Goal: Task Accomplishment & Management: Use online tool/utility

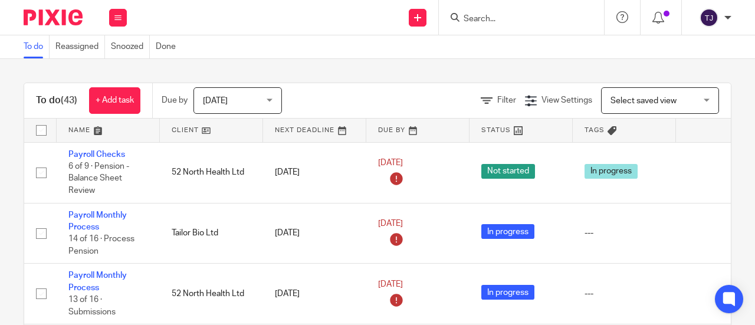
click at [298, 65] on div "To do (43) + Add task Due by Today Today Today Tomorrow This week Next week Thi…" at bounding box center [377, 192] width 755 height 266
click at [475, 19] on input "Search" at bounding box center [515, 19] width 106 height 11
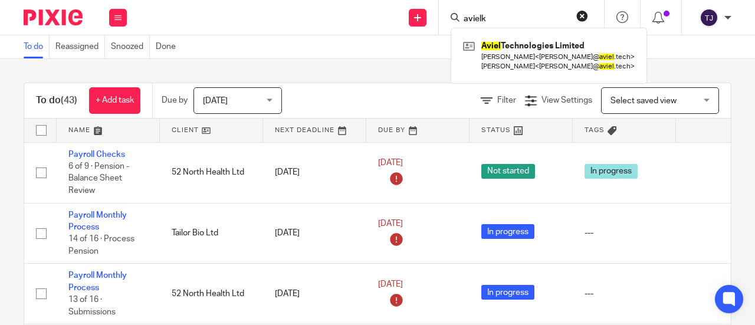
type input "avielk"
click button "submit" at bounding box center [0, 0] width 0 height 0
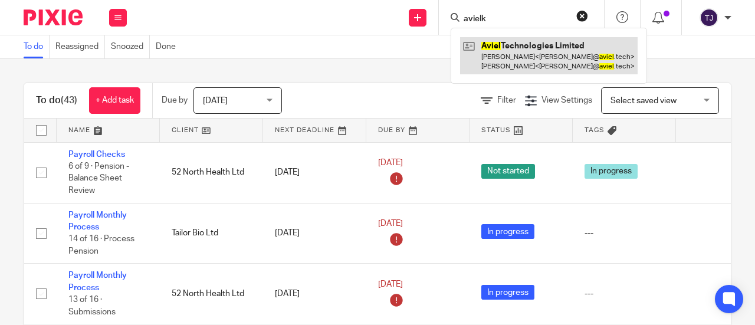
click at [482, 45] on link at bounding box center [548, 55] width 177 height 37
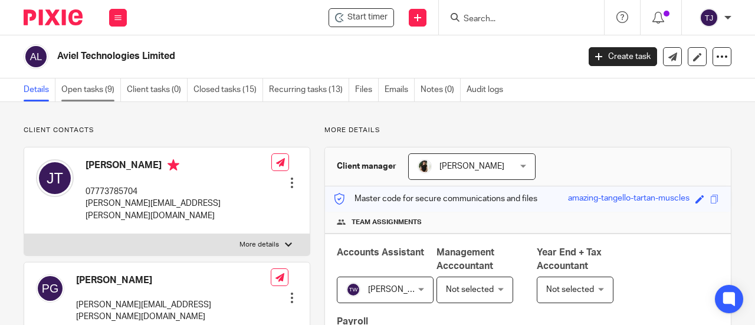
click at [85, 91] on link "Open tasks (9)" at bounding box center [91, 89] width 60 height 23
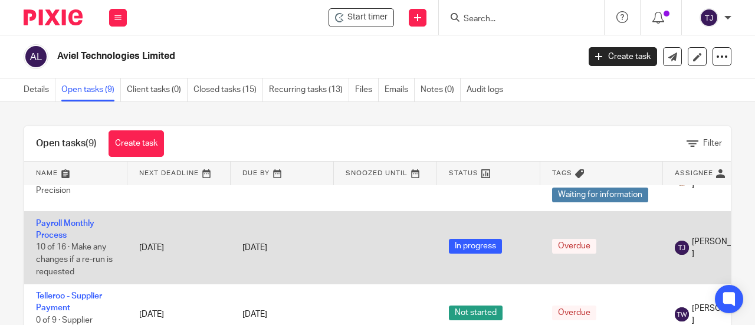
scroll to position [118, 0]
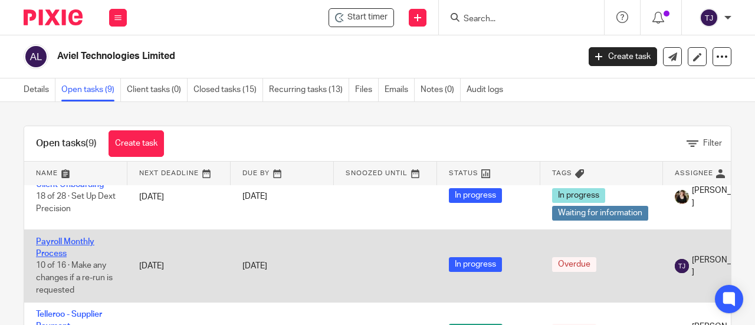
click at [75, 238] on link "Payroll Monthly Process" at bounding box center [65, 248] width 58 height 20
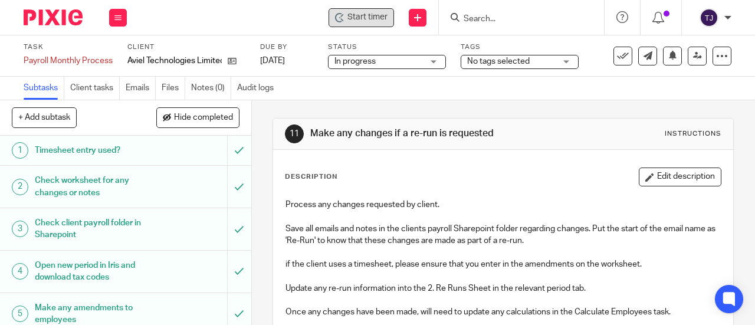
click at [367, 27] on div "Start timer" at bounding box center [360, 17] width 65 height 19
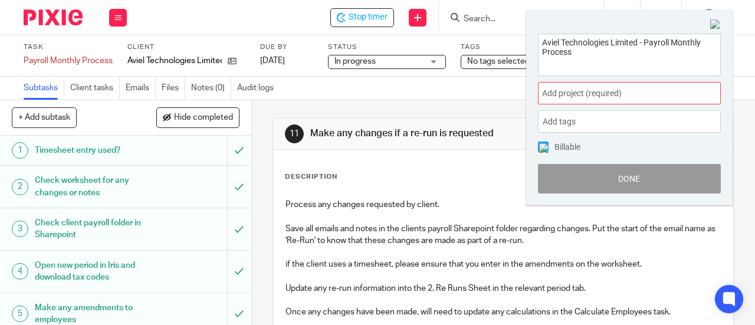
click at [592, 93] on span "Add project (required) :" at bounding box center [616, 93] width 149 height 12
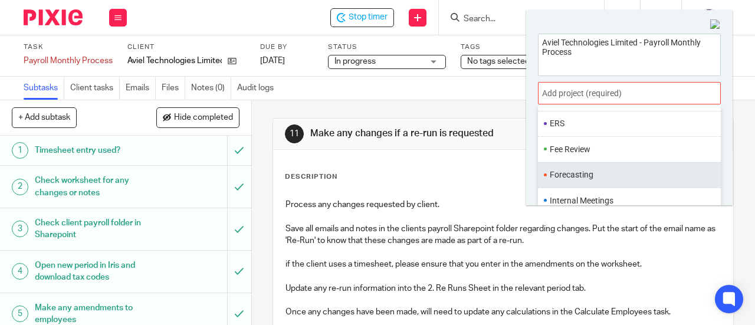
scroll to position [413, 0]
click at [594, 164] on ul "Payroll" at bounding box center [629, 176] width 183 height 25
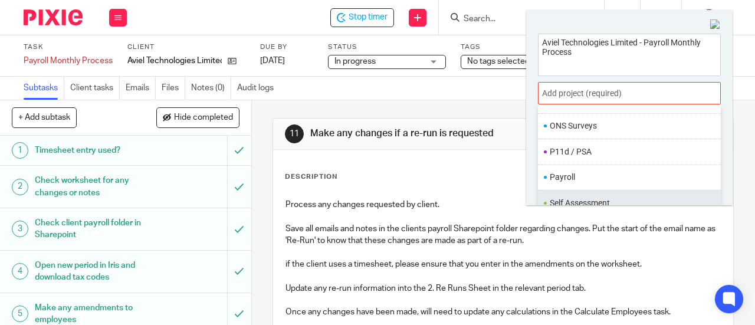
click at [599, 197] on li "Self Assessment" at bounding box center [626, 203] width 154 height 12
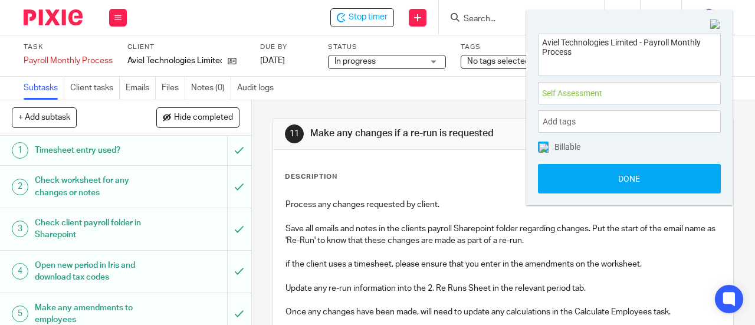
click at [577, 96] on span "Self Assessment :" at bounding box center [616, 93] width 149 height 12
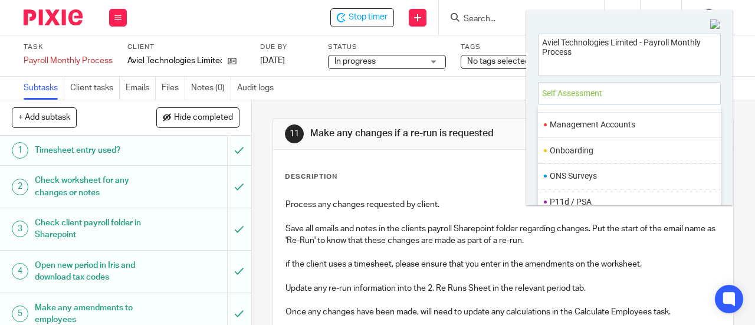
scroll to position [408, 0]
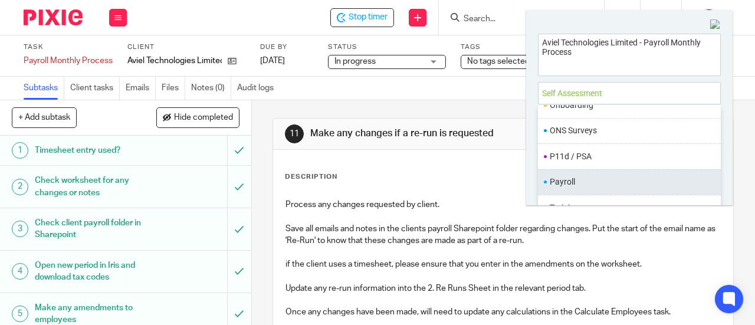
click at [578, 176] on li "Payroll" at bounding box center [626, 182] width 154 height 12
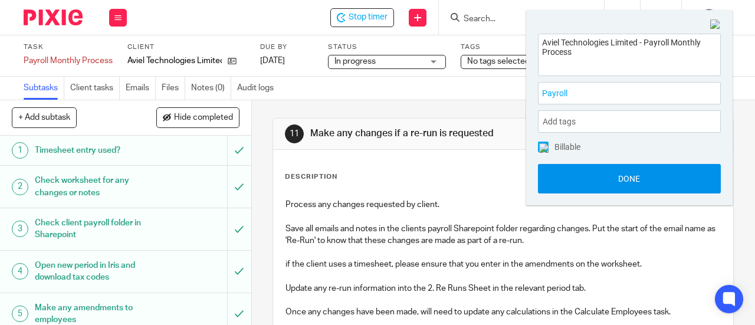
click at [580, 187] on button "Done" at bounding box center [629, 178] width 183 height 29
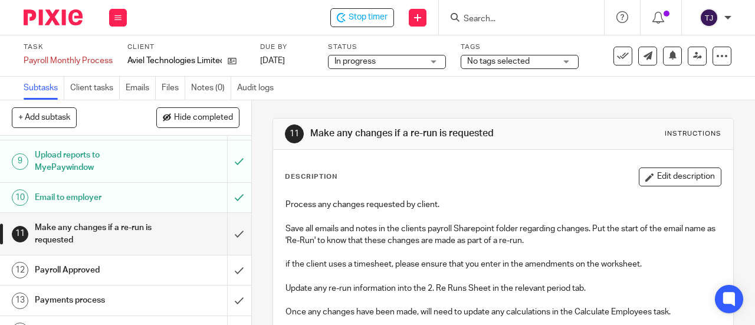
scroll to position [295, 0]
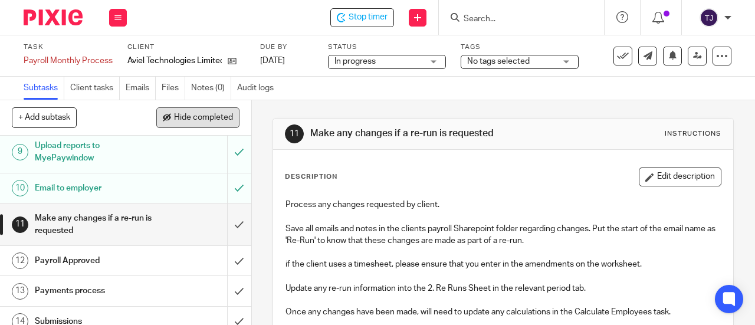
click at [211, 117] on span "Hide completed" at bounding box center [203, 117] width 59 height 9
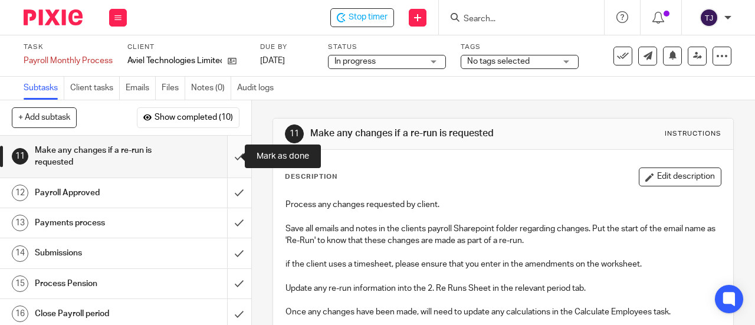
click at [228, 157] on input "submit" at bounding box center [125, 157] width 251 height 42
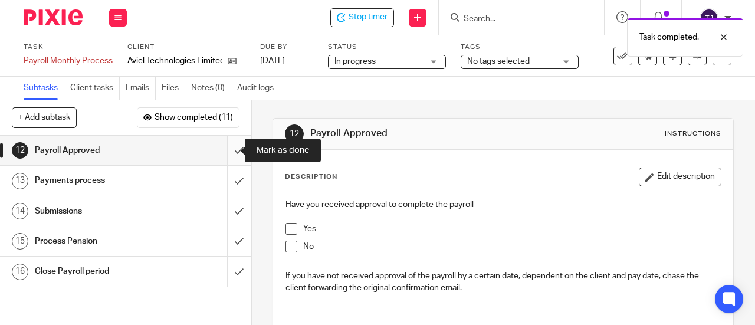
click at [226, 153] on input "submit" at bounding box center [125, 150] width 251 height 29
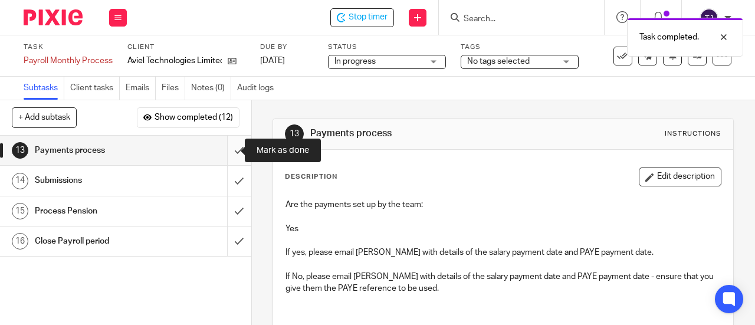
click at [227, 152] on input "submit" at bounding box center [125, 150] width 251 height 29
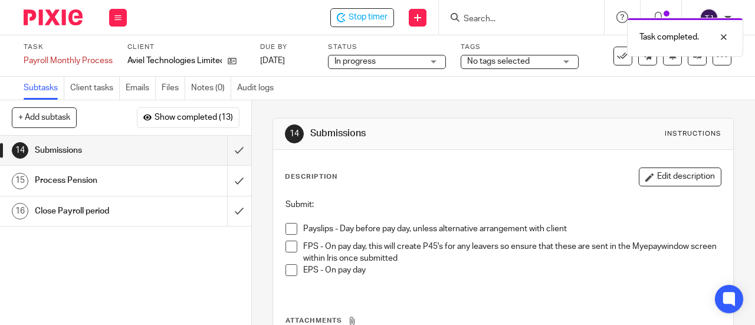
click at [289, 229] on span at bounding box center [291, 229] width 12 height 12
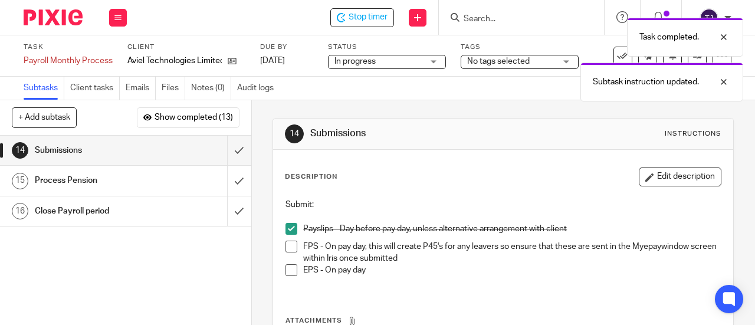
click at [287, 249] on span at bounding box center [291, 247] width 12 height 12
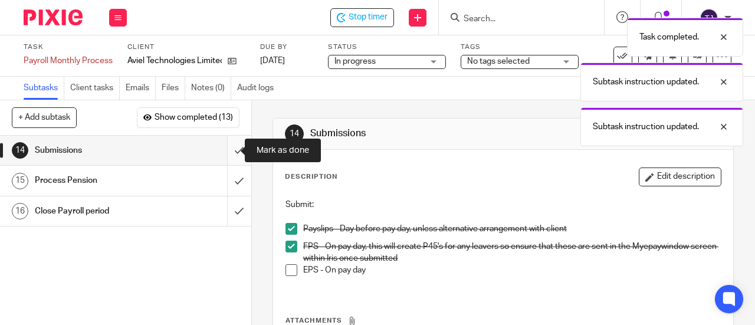
click at [226, 151] on input "submit" at bounding box center [125, 150] width 251 height 29
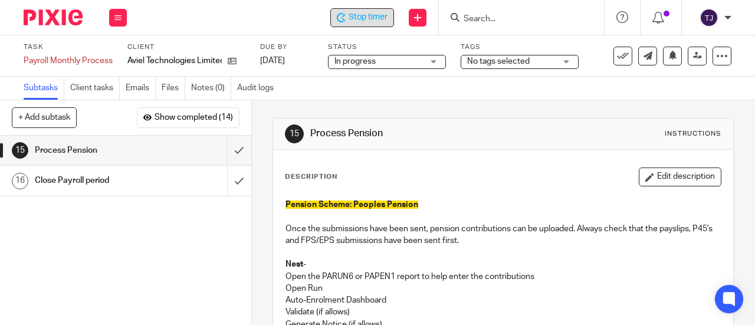
click at [371, 19] on span "Stop timer" at bounding box center [367, 17] width 39 height 12
click at [516, 16] on input "Search" at bounding box center [515, 19] width 106 height 11
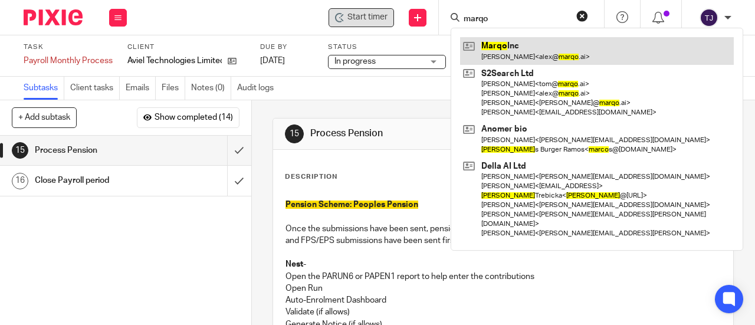
type input "marqo"
click at [494, 48] on link at bounding box center [597, 50] width 274 height 27
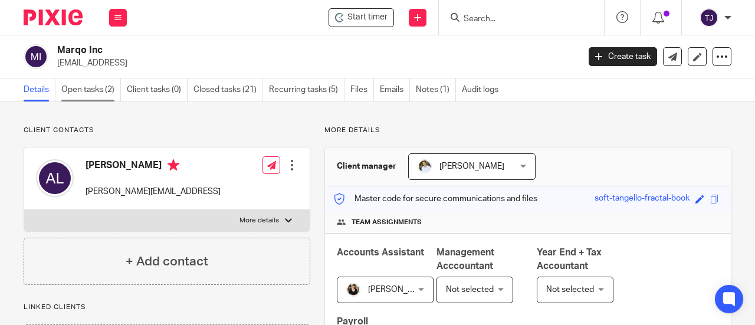
click at [73, 91] on link "Open tasks (2)" at bounding box center [91, 89] width 60 height 23
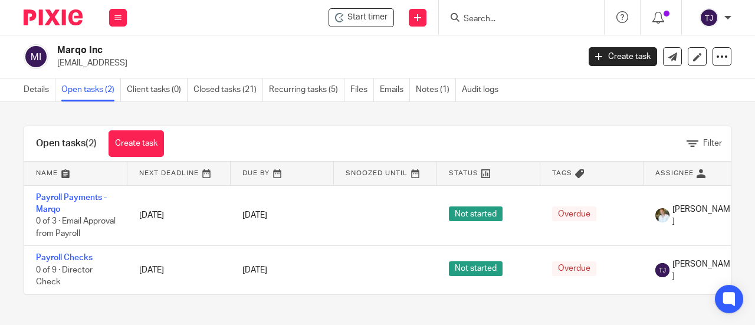
click at [198, 29] on div "Start timer Send new email Create task Add client Get Support Contact Support H…" at bounding box center [447, 17] width 616 height 35
click at [366, 14] on span "Start timer" at bounding box center [367, 17] width 40 height 12
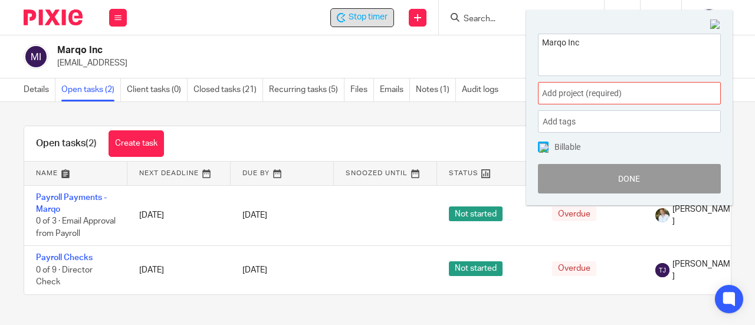
click at [595, 99] on div "Add project (required) :" at bounding box center [629, 93] width 183 height 22
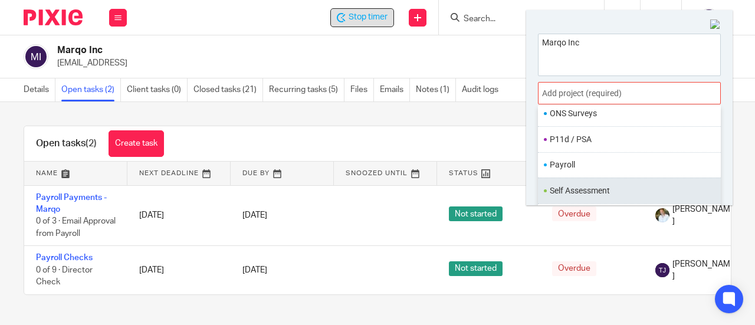
scroll to position [433, 0]
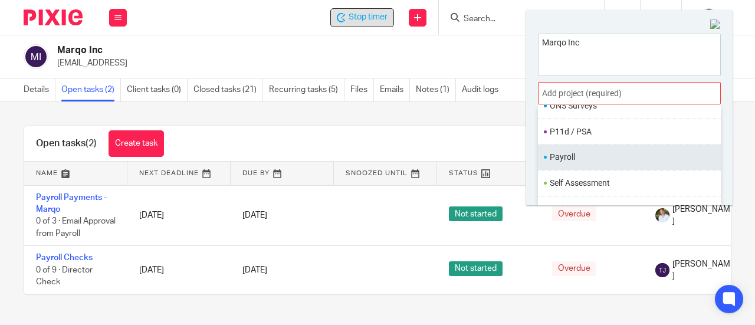
click at [575, 151] on li "Payroll" at bounding box center [626, 157] width 154 height 12
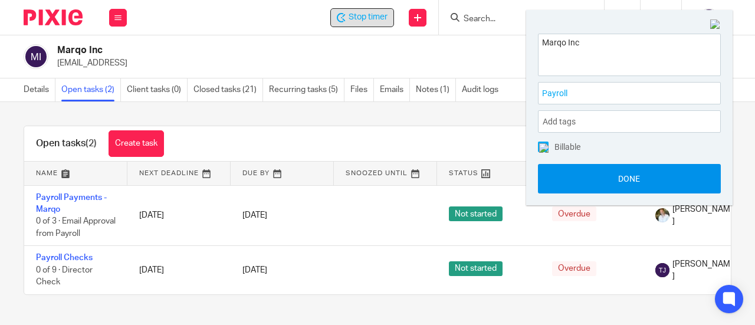
click at [584, 183] on button "Done" at bounding box center [629, 178] width 183 height 29
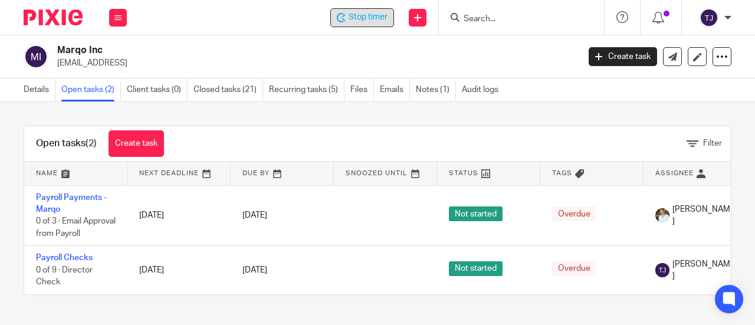
click at [382, 17] on span "Stop timer" at bounding box center [367, 17] width 39 height 12
click at [722, 210] on div "Open tasks (2) Create task Filter Name Next Deadline Due By Snoozed Until Statu…" at bounding box center [377, 210] width 755 height 216
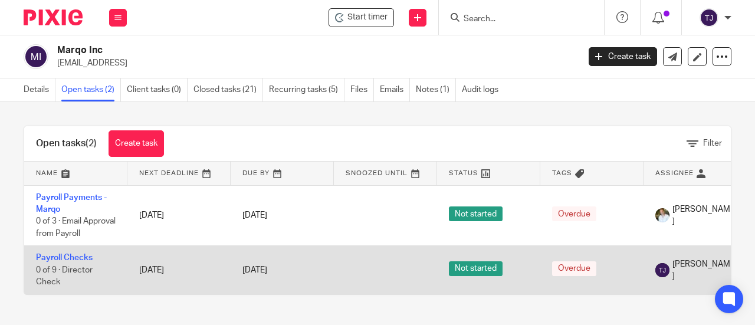
click at [414, 255] on td at bounding box center [385, 270] width 103 height 48
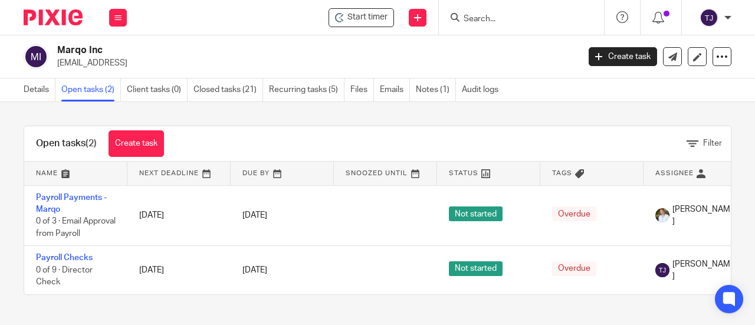
click at [473, 19] on input "Search" at bounding box center [515, 19] width 106 height 11
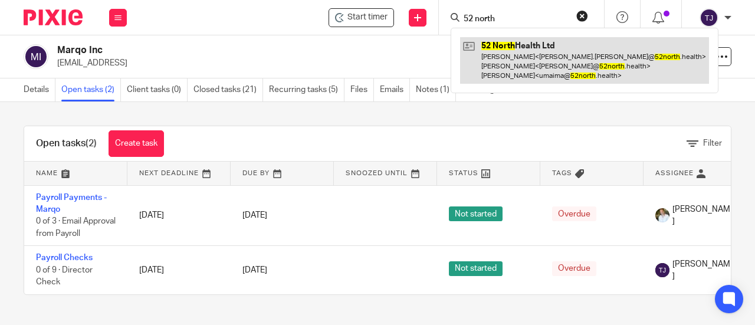
type input "52 north"
click at [502, 42] on link at bounding box center [584, 60] width 249 height 47
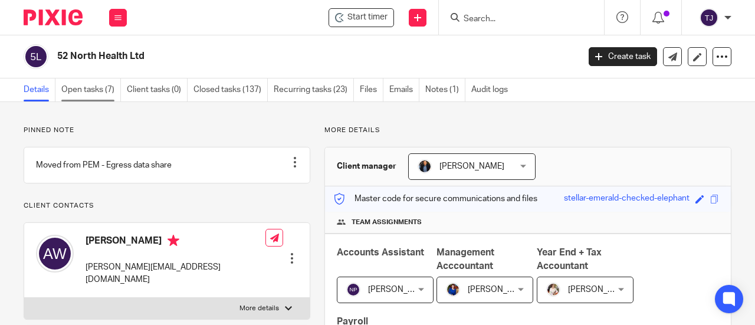
click at [90, 90] on link "Open tasks (7)" at bounding box center [91, 89] width 60 height 23
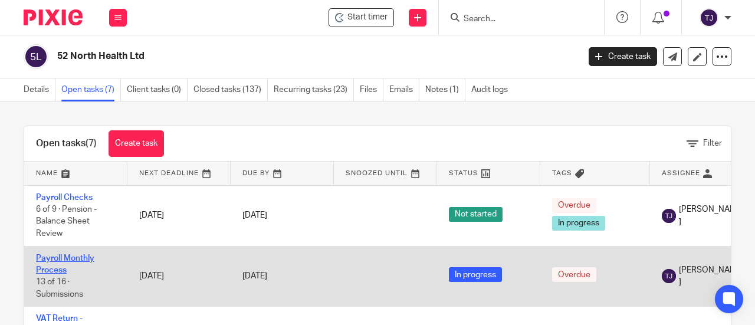
click at [84, 256] on link "Payroll Monthly Process" at bounding box center [65, 264] width 58 height 20
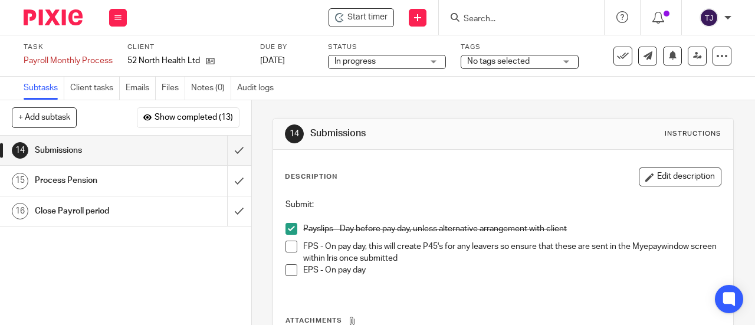
click at [111, 141] on link "14 Submissions" at bounding box center [113, 150] width 227 height 29
click at [383, 25] on div "Start timer" at bounding box center [360, 17] width 65 height 19
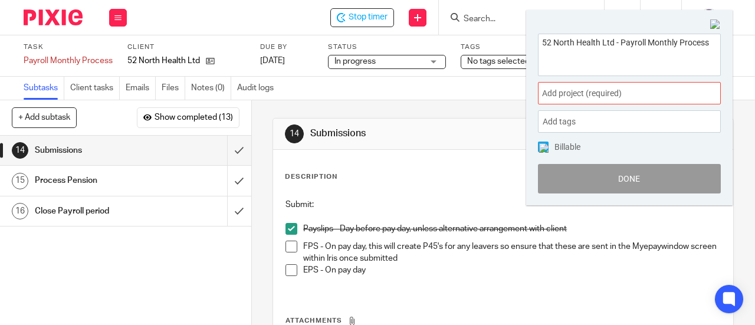
click at [632, 91] on span "Add project (required) :" at bounding box center [616, 93] width 149 height 12
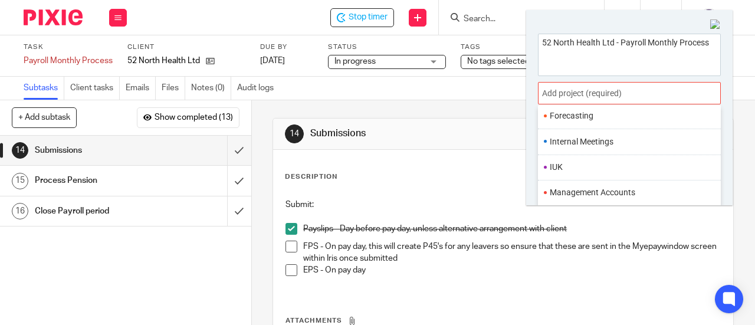
scroll to position [413, 0]
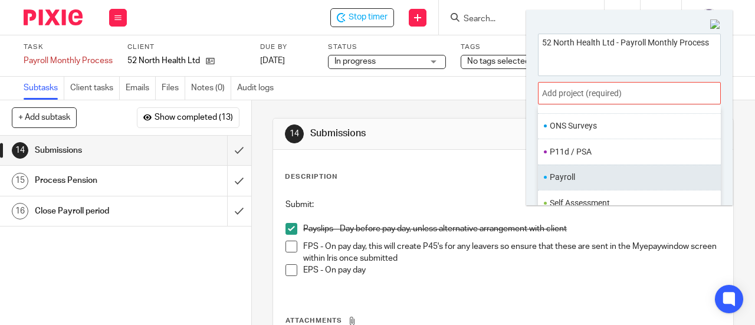
click at [630, 174] on li "Payroll" at bounding box center [626, 177] width 154 height 12
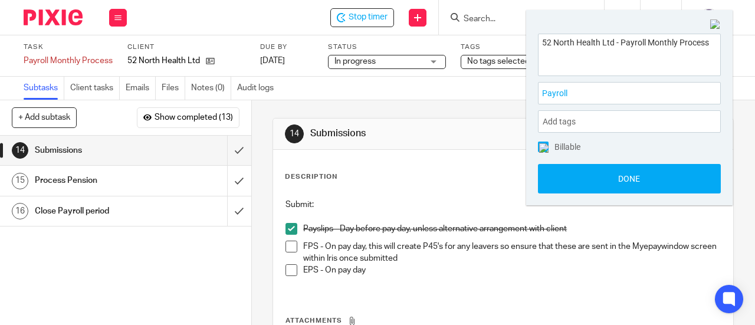
click at [630, 174] on button "Done" at bounding box center [629, 178] width 183 height 29
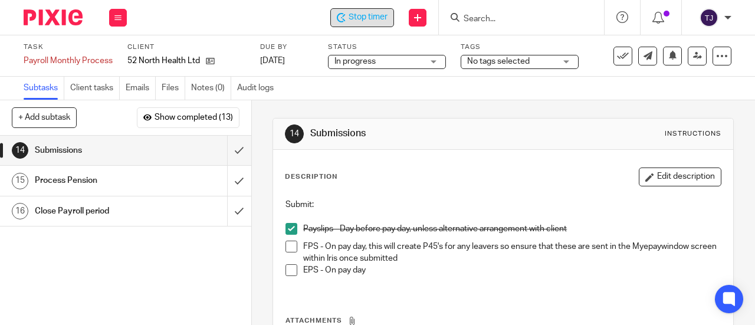
click at [374, 11] on div "Stop timer Send new email Create task Add client Get Support Contact Support He…" at bounding box center [447, 17] width 616 height 35
click at [374, 12] on span "Stop timer" at bounding box center [367, 17] width 39 height 12
click at [702, 256] on p "FPS - On pay day, this will create P45's for any leavers so ensure that these a…" at bounding box center [511, 253] width 417 height 24
click at [459, 178] on div "Description Edit description" at bounding box center [503, 176] width 436 height 19
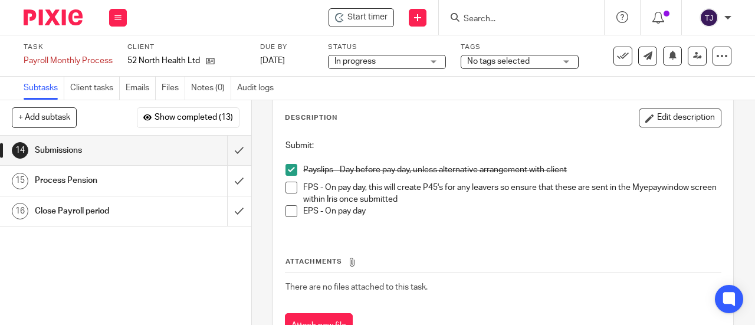
scroll to position [0, 0]
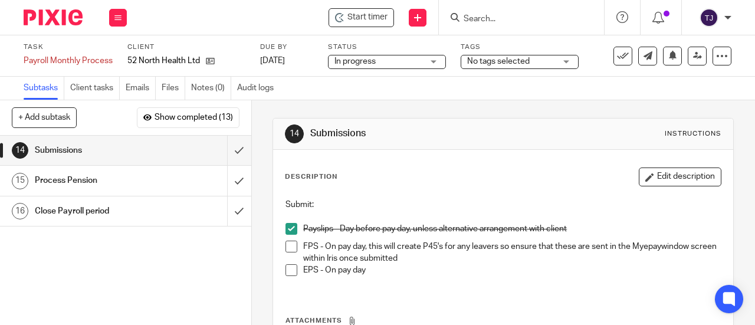
click at [289, 246] on span at bounding box center [291, 247] width 12 height 12
click at [228, 152] on input "submit" at bounding box center [125, 150] width 251 height 29
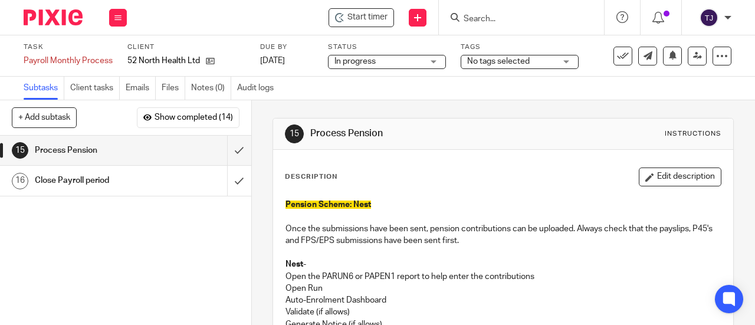
click at [474, 16] on input "Search" at bounding box center [515, 19] width 106 height 11
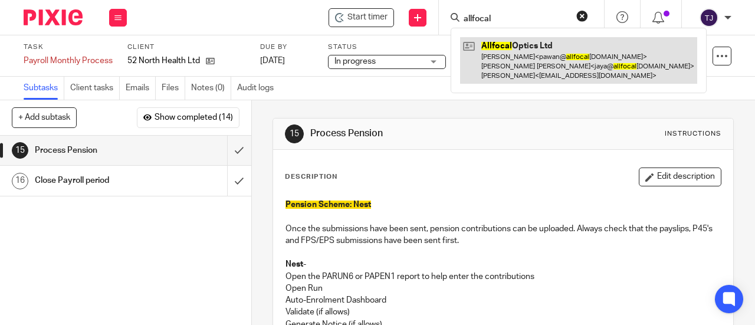
type input "allfocal"
click at [496, 43] on link at bounding box center [578, 60] width 237 height 47
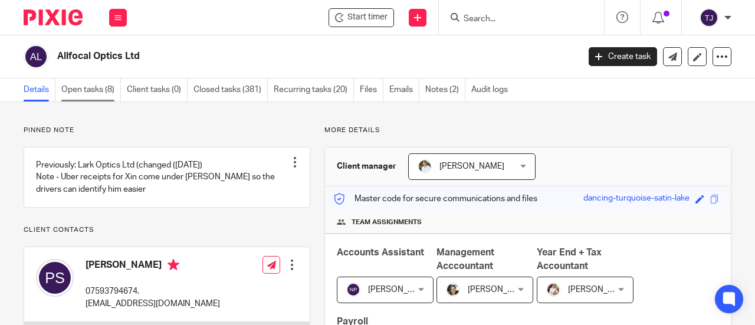
click at [106, 88] on link "Open tasks (8)" at bounding box center [91, 89] width 60 height 23
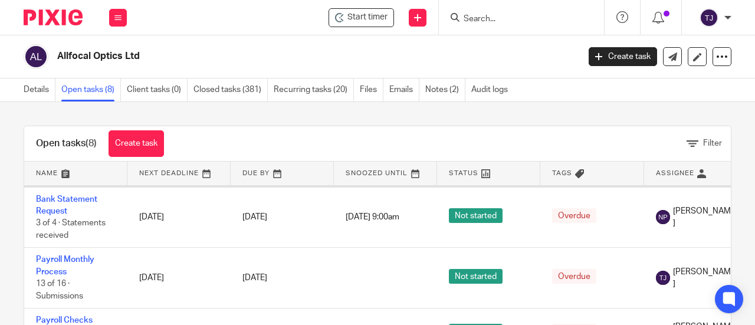
scroll to position [118, 0]
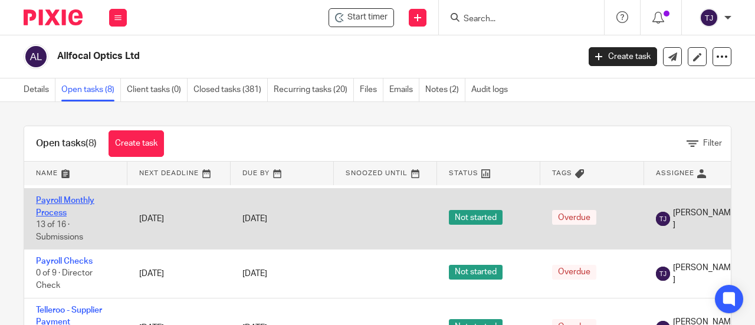
click at [77, 212] on link "Payroll Monthly Process" at bounding box center [65, 206] width 58 height 20
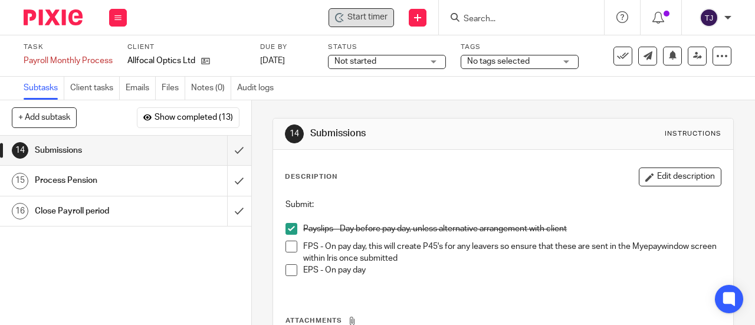
click at [358, 24] on div "Start timer" at bounding box center [360, 17] width 65 height 19
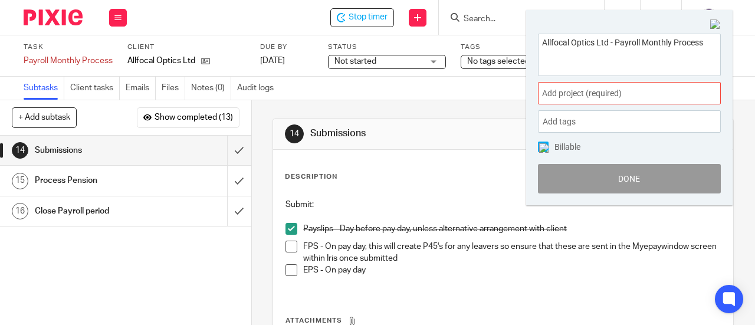
click at [610, 96] on span "Add project (required) :" at bounding box center [616, 93] width 149 height 12
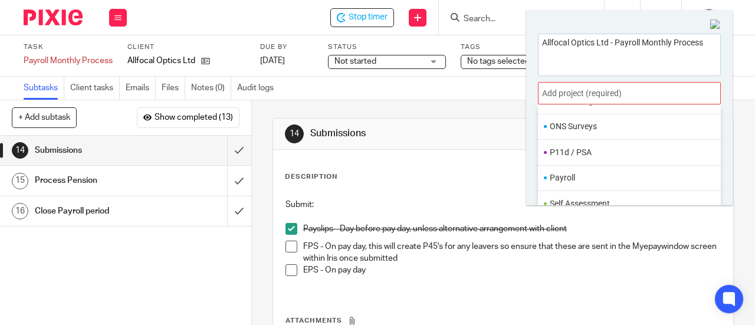
scroll to position [413, 0]
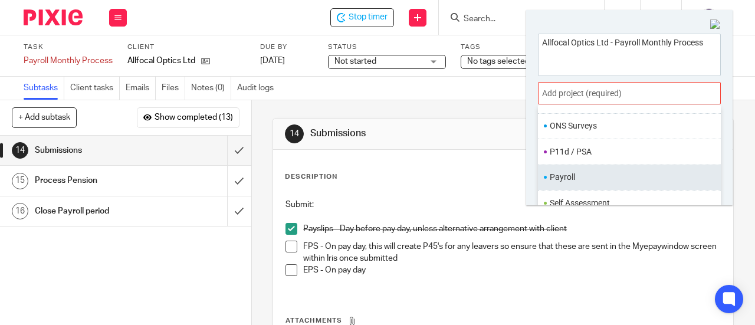
click at [606, 171] on li "Payroll" at bounding box center [626, 177] width 154 height 12
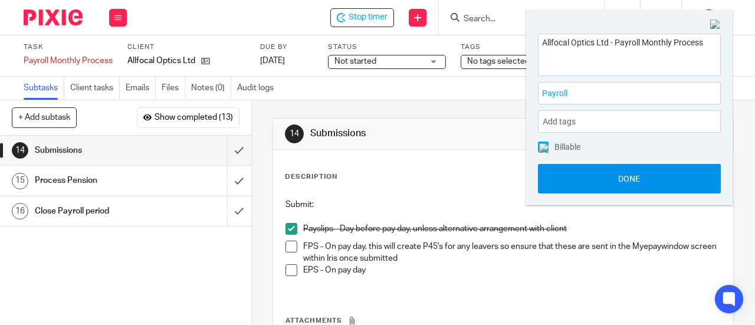
click at [611, 183] on button "Done" at bounding box center [629, 178] width 183 height 29
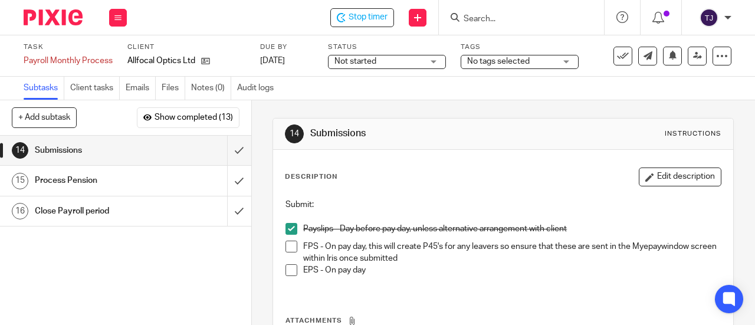
click at [285, 247] on span at bounding box center [291, 247] width 12 height 12
click at [229, 149] on input "submit" at bounding box center [125, 150] width 251 height 29
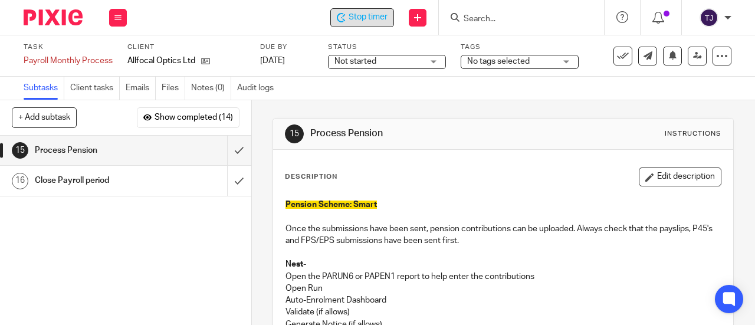
click at [354, 17] on span "Stop timer" at bounding box center [367, 17] width 39 height 12
click at [501, 19] on input "Search" at bounding box center [515, 19] width 106 height 11
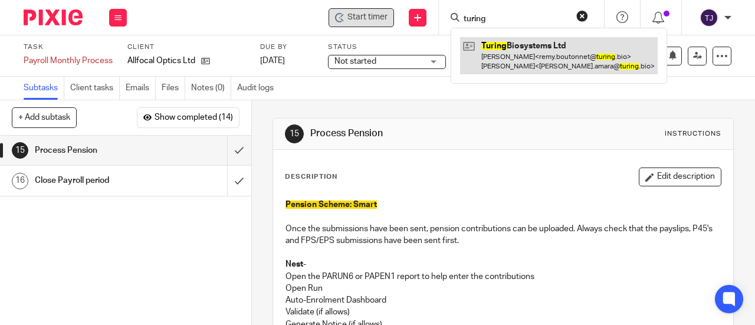
type input "turing"
click at [501, 50] on link at bounding box center [558, 55] width 197 height 37
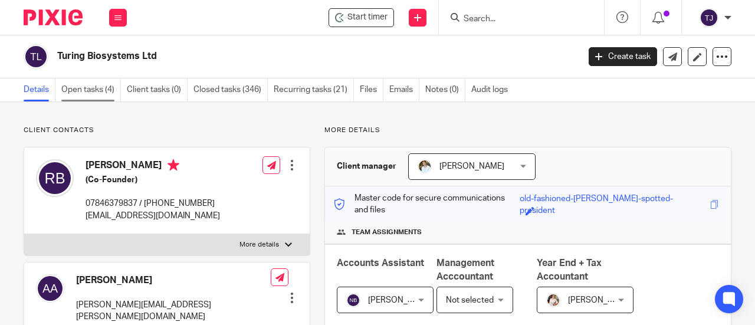
click at [91, 87] on link "Open tasks (4)" at bounding box center [91, 89] width 60 height 23
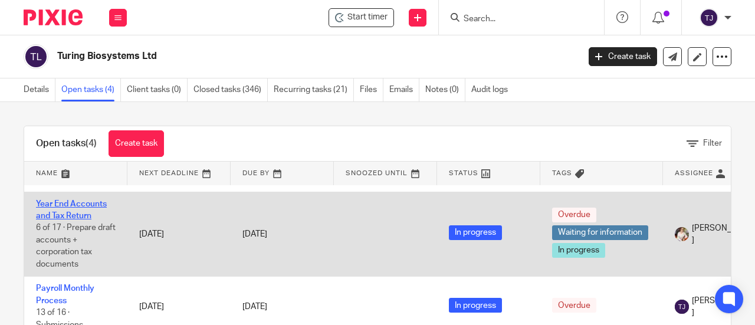
scroll to position [80, 0]
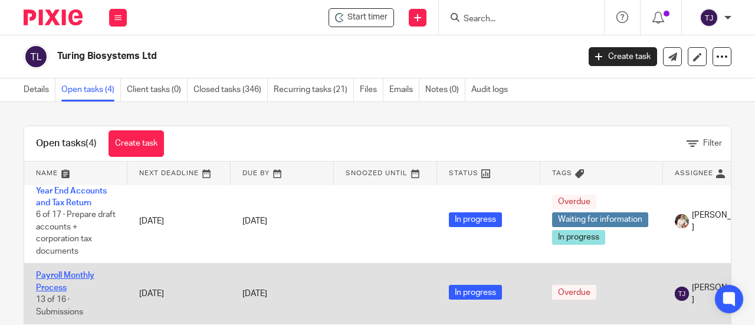
click at [79, 271] on link "Payroll Monthly Process" at bounding box center [65, 281] width 58 height 20
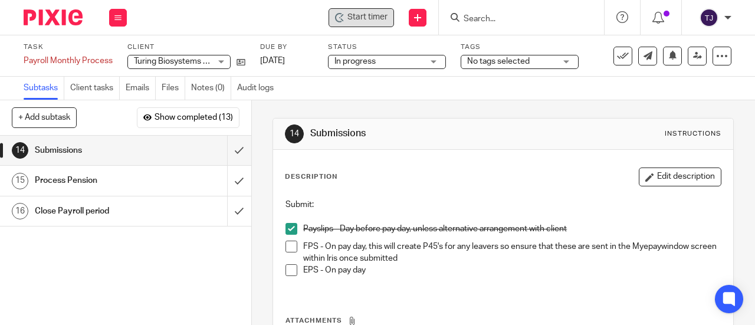
click at [370, 13] on span "Start timer" at bounding box center [367, 17] width 40 height 12
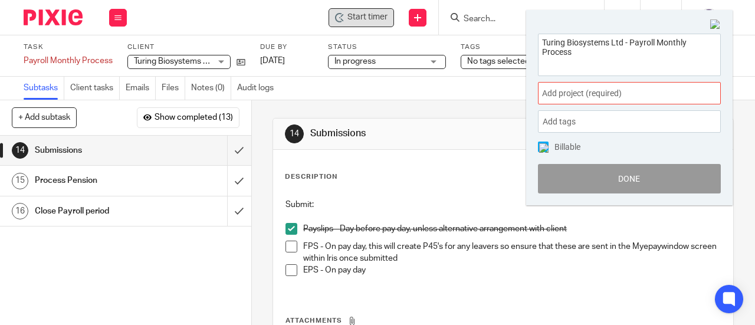
click at [580, 94] on span "Add project (required) :" at bounding box center [616, 93] width 149 height 12
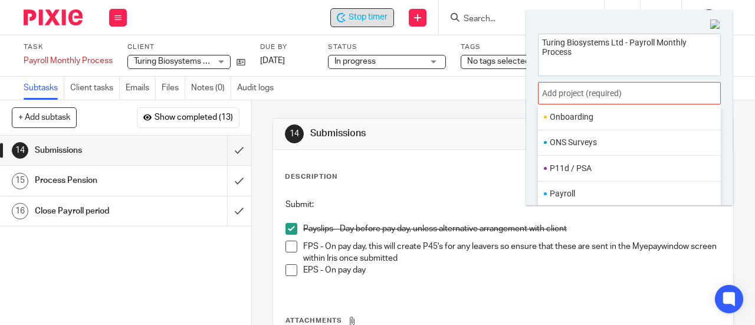
scroll to position [413, 0]
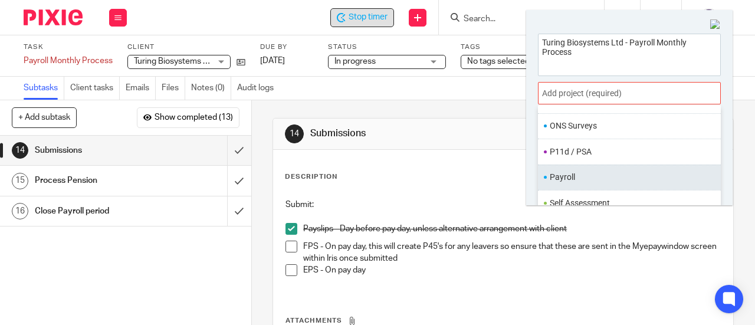
click at [580, 176] on li "Payroll" at bounding box center [626, 177] width 154 height 12
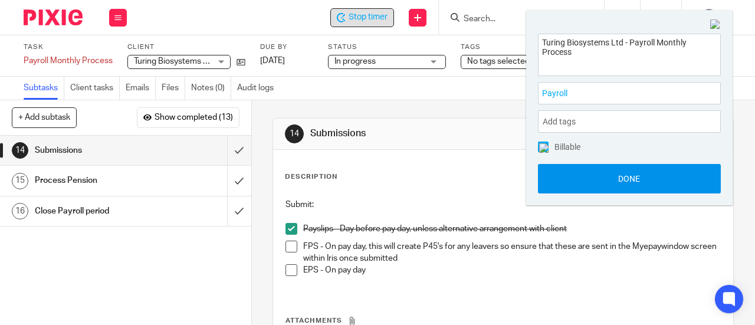
click at [585, 190] on button "Done" at bounding box center [629, 178] width 183 height 29
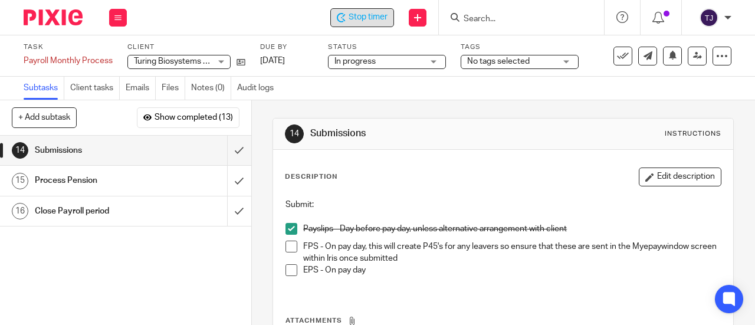
click at [288, 249] on span at bounding box center [291, 247] width 12 height 12
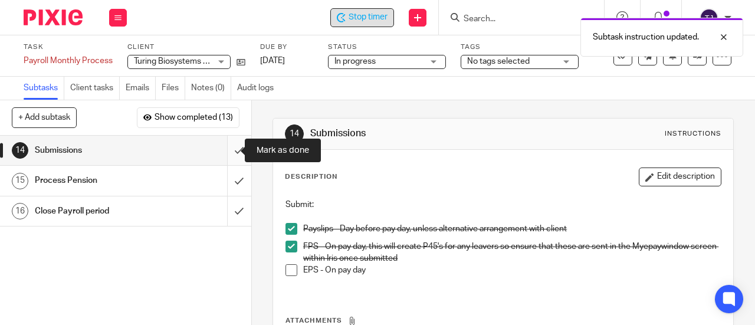
click at [223, 153] on input "submit" at bounding box center [125, 150] width 251 height 29
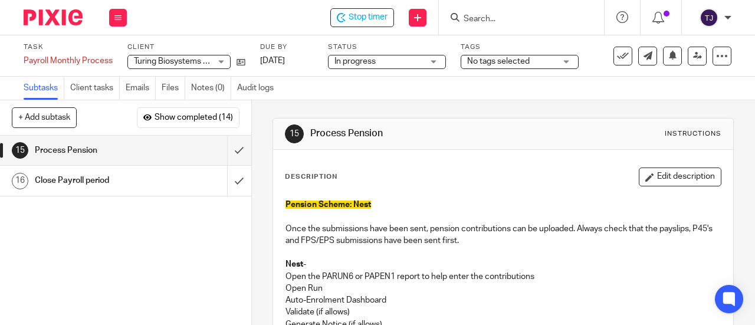
click at [370, 20] on span "Stop timer" at bounding box center [367, 17] width 39 height 12
click at [485, 19] on input "Search" at bounding box center [515, 19] width 106 height 11
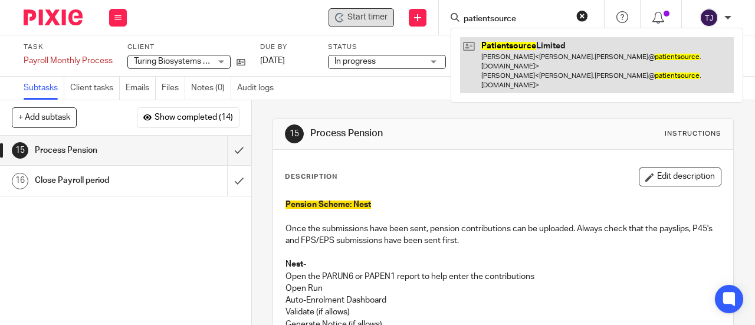
type input "patientsource"
click at [506, 39] on link at bounding box center [597, 65] width 274 height 56
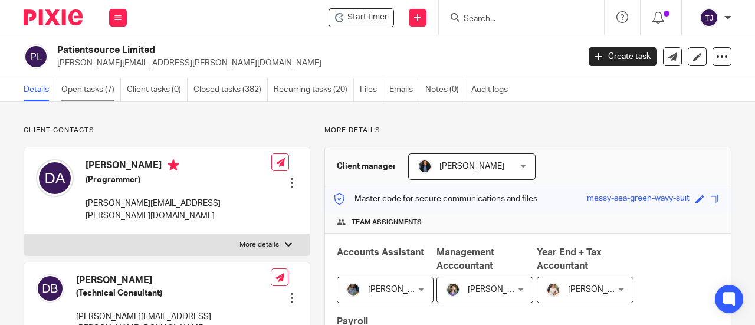
click at [92, 88] on link "Open tasks (7)" at bounding box center [91, 89] width 60 height 23
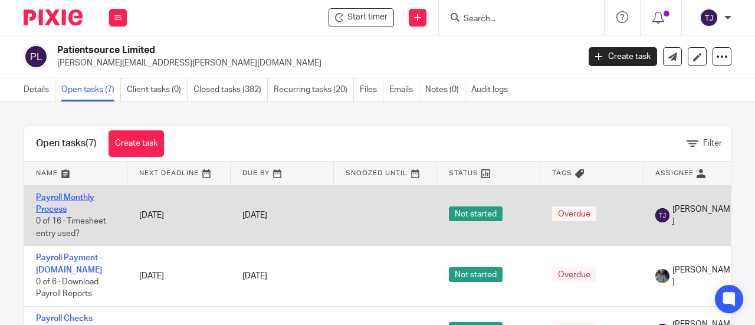
click at [76, 193] on link "Payroll Monthly Process" at bounding box center [65, 203] width 58 height 20
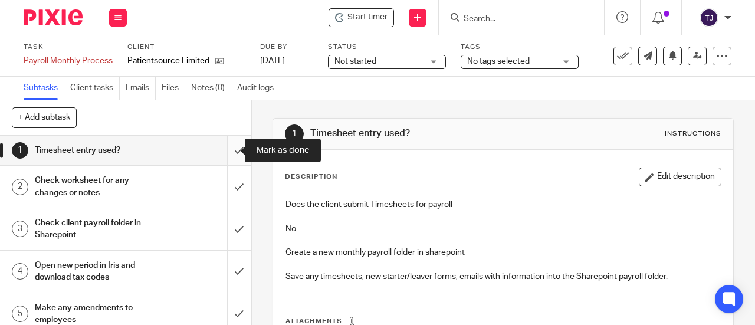
click at [225, 152] on input "submit" at bounding box center [125, 150] width 251 height 29
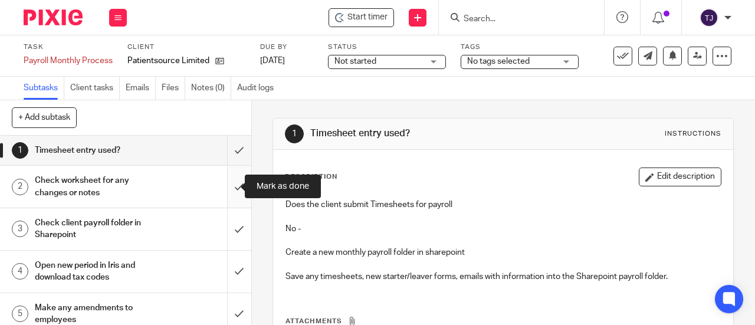
click at [224, 189] on input "submit" at bounding box center [125, 187] width 251 height 42
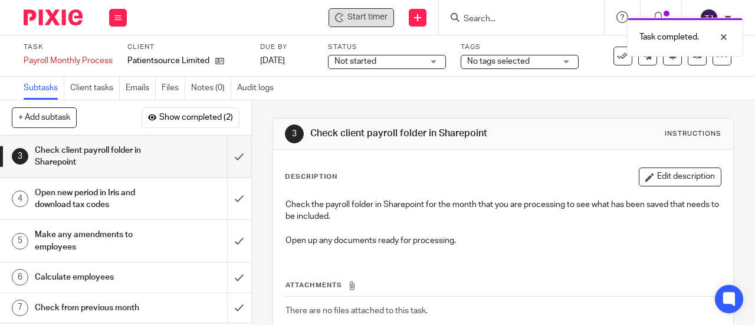
click at [353, 24] on div "Start timer" at bounding box center [360, 17] width 65 height 19
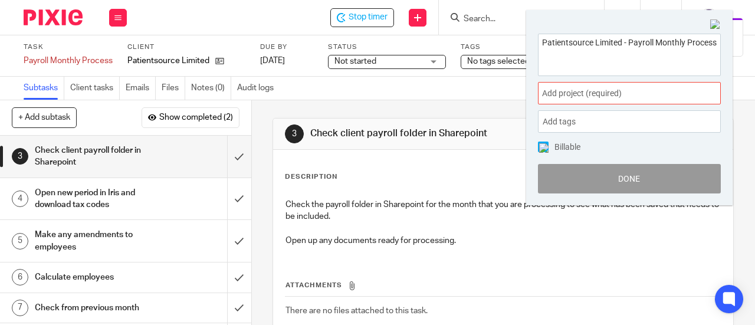
click at [638, 95] on span "Add project (required) :" at bounding box center [616, 93] width 149 height 12
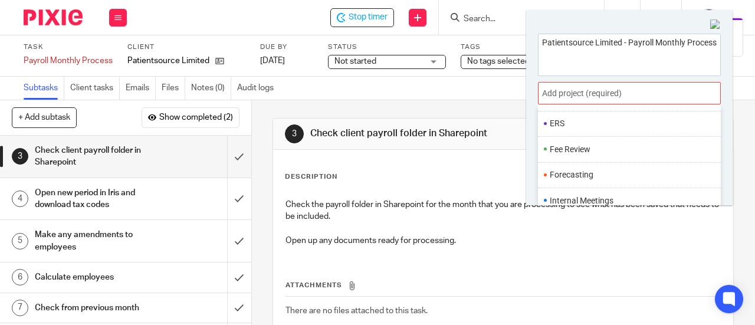
scroll to position [413, 0]
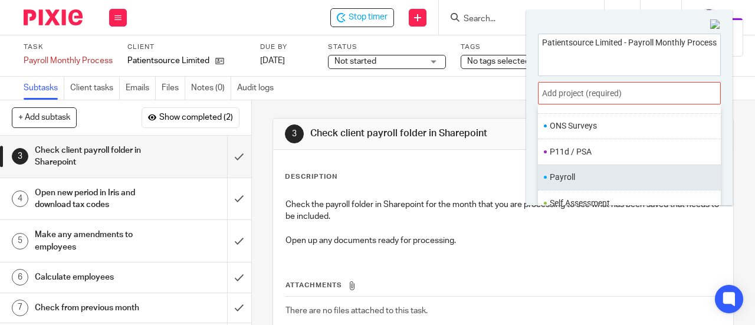
click at [595, 176] on ul "Payroll" at bounding box center [629, 176] width 183 height 25
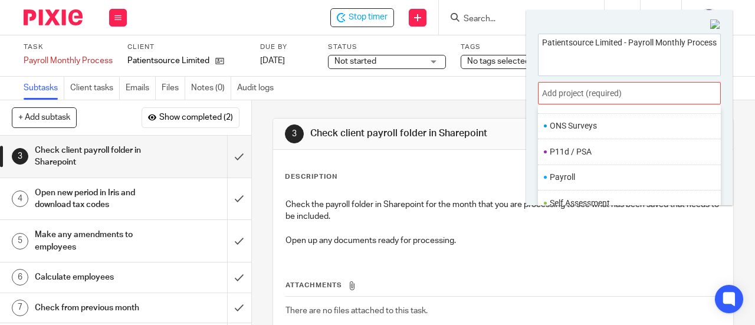
click at [620, 171] on li "Payroll" at bounding box center [626, 177] width 154 height 12
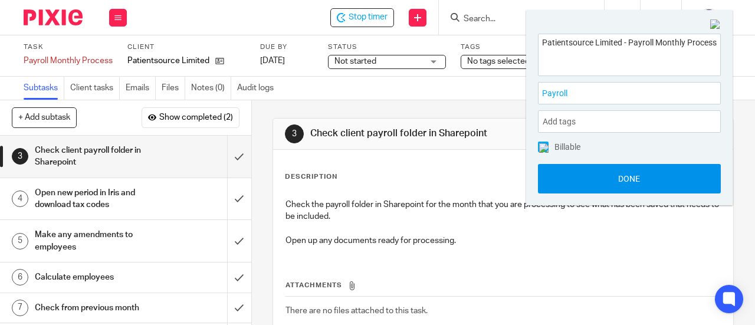
click at [620, 177] on button "Done" at bounding box center [629, 178] width 183 height 29
